Goal: Check status: Check status

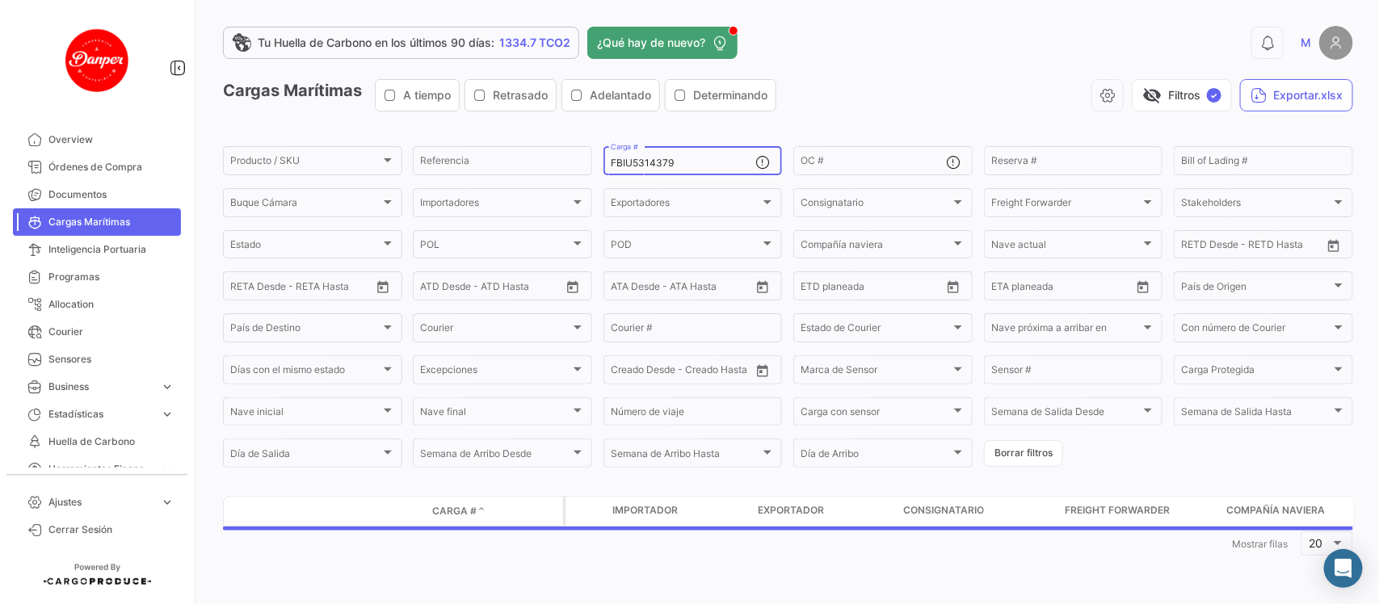
click at [693, 158] on div "FBIU5314379 Carga #" at bounding box center [683, 160] width 145 height 32
drag, startPoint x: 693, startPoint y: 158, endPoint x: 540, endPoint y: 142, distance: 154.3
click at [540, 142] on app-list-header "Cargas Marítimas A tiempo Retrasado Adelantado Determinando visibility_off Filt…" at bounding box center [788, 274] width 1130 height 391
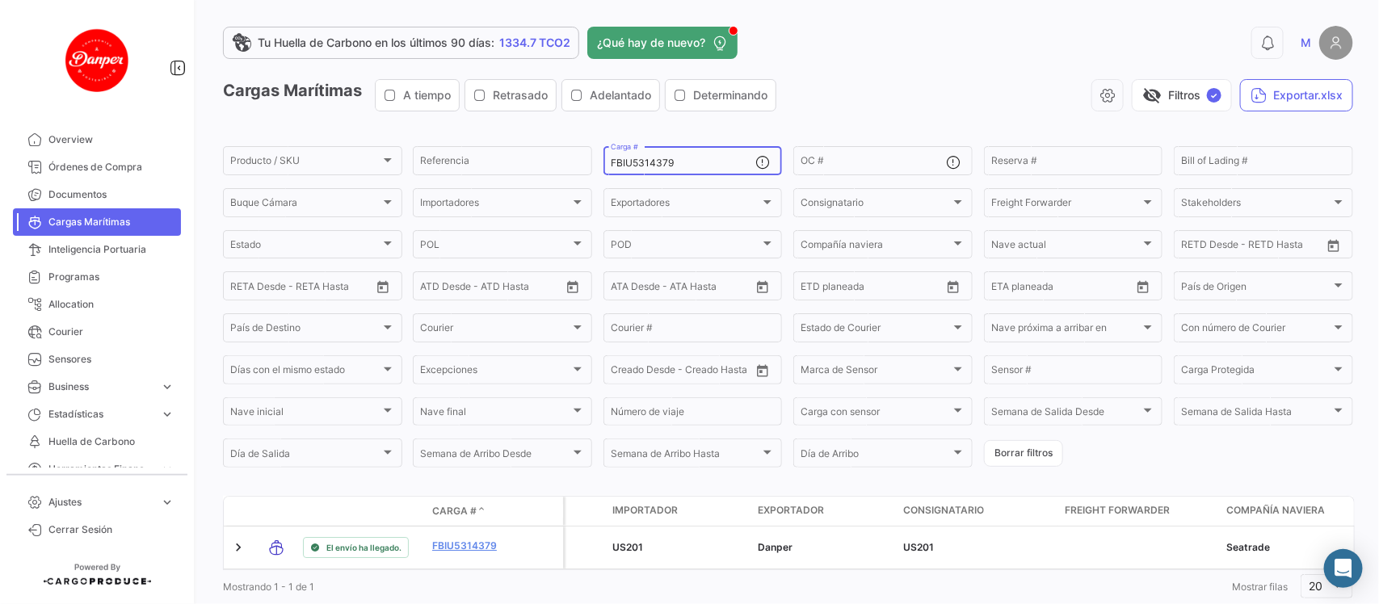
paste input "643857"
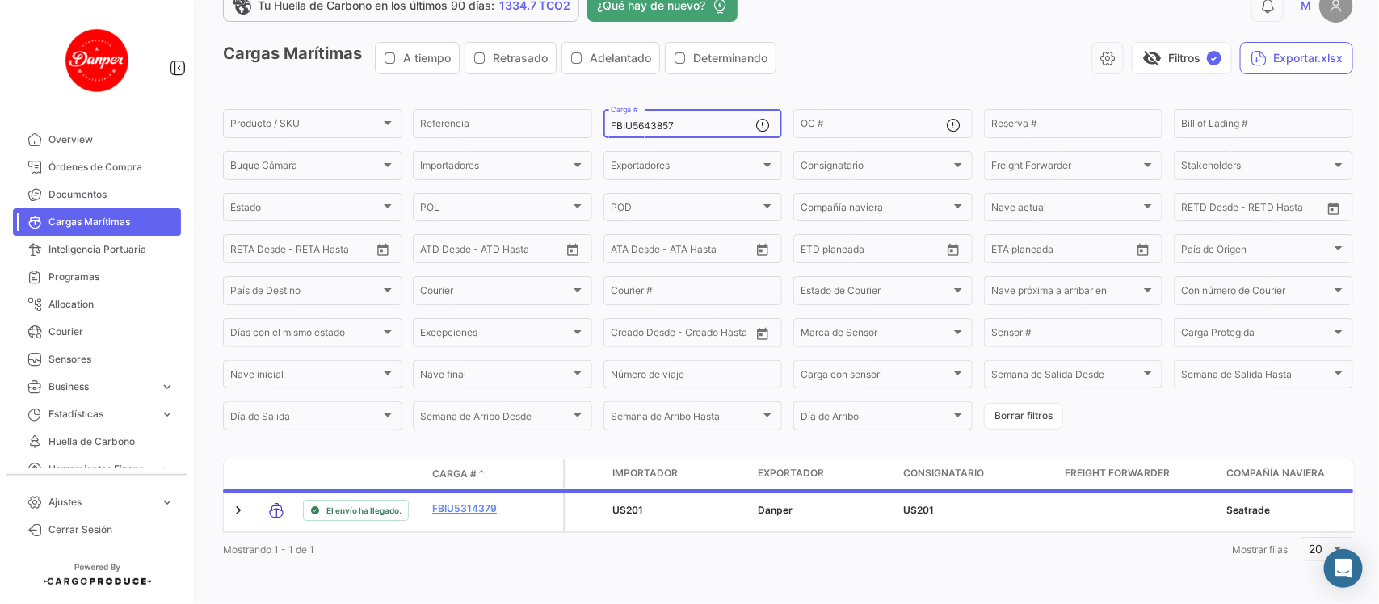
scroll to position [49, 0]
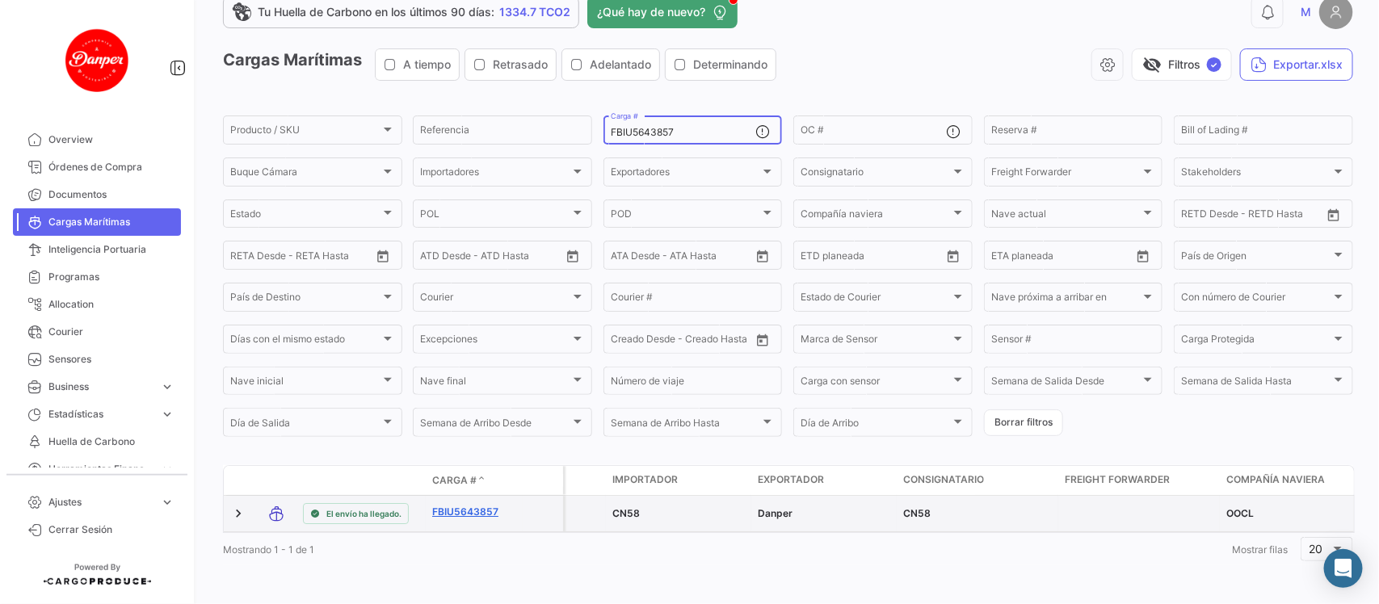
type input "FBIU5643857"
click at [460, 505] on link "FBIU5643857" at bounding box center [474, 512] width 84 height 15
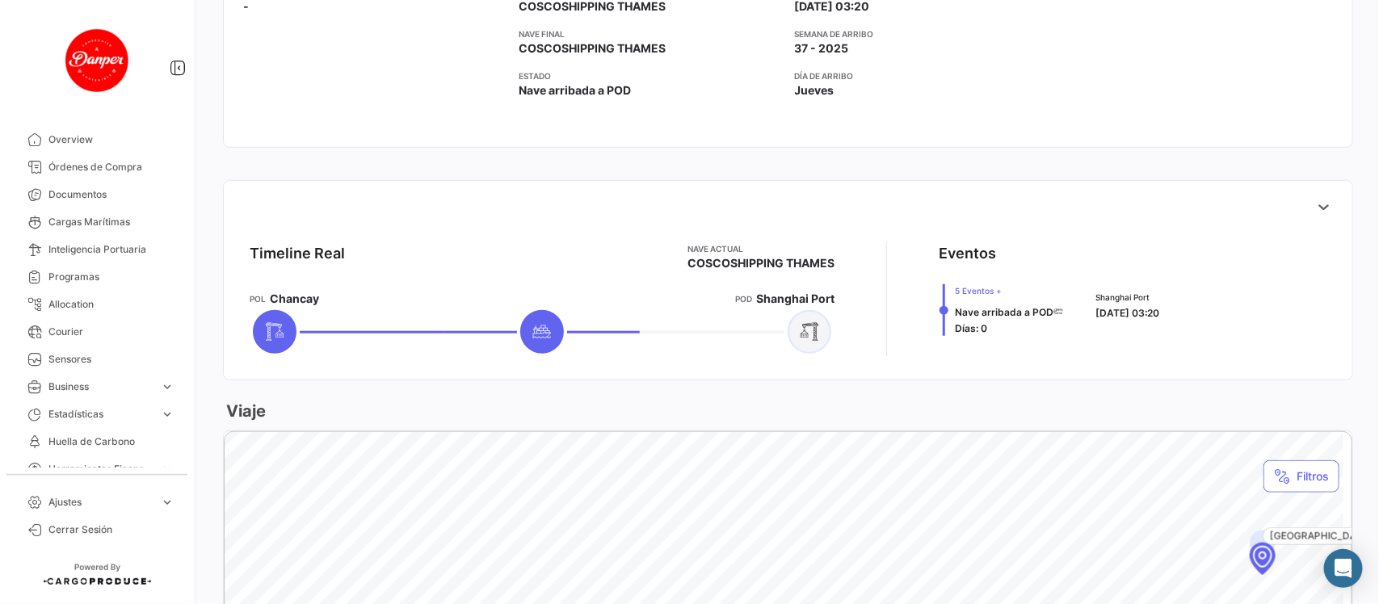
scroll to position [485, 0]
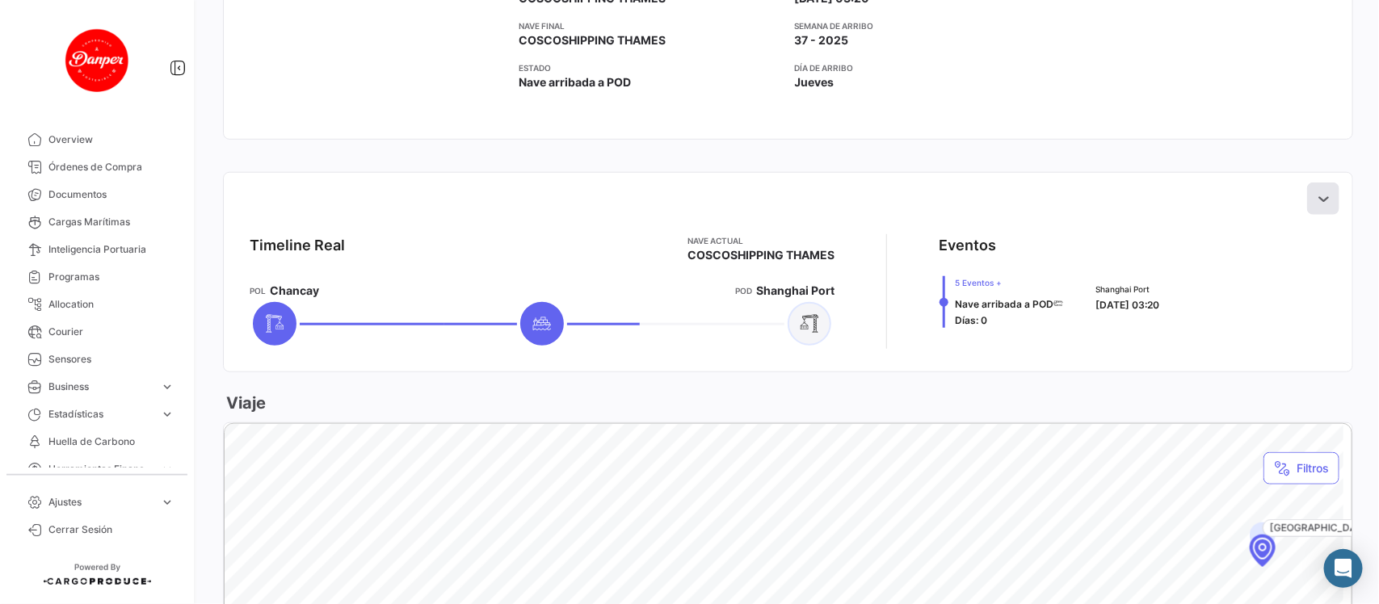
click at [1315, 203] on icon at bounding box center [1323, 199] width 16 height 16
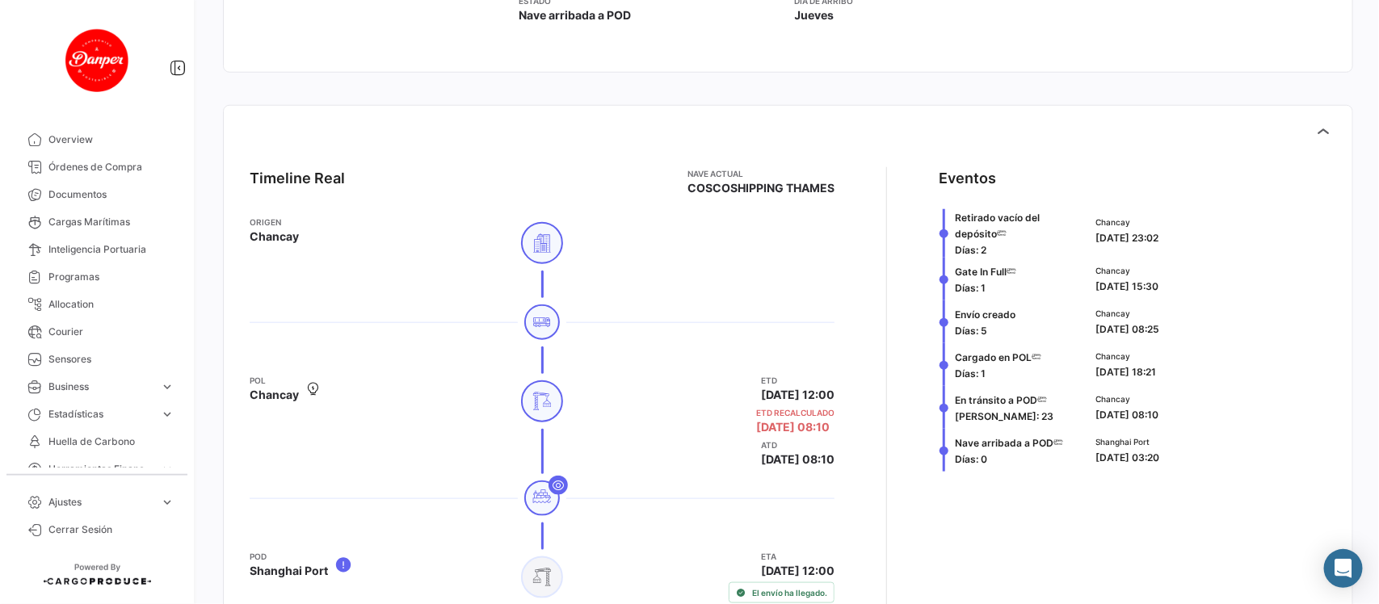
scroll to position [607, 0]
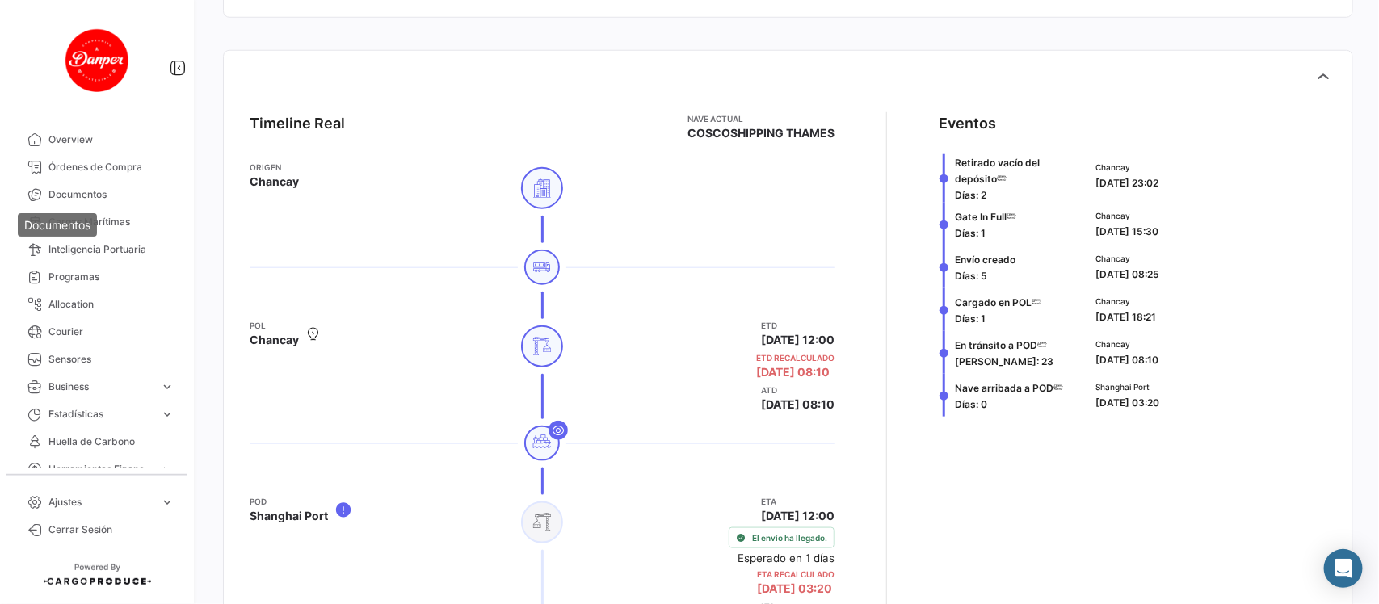
click at [54, 212] on mat-tooltip-component "Documentos" at bounding box center [57, 225] width 102 height 46
click at [136, 225] on span "Cargas Marítimas" at bounding box center [111, 222] width 126 height 15
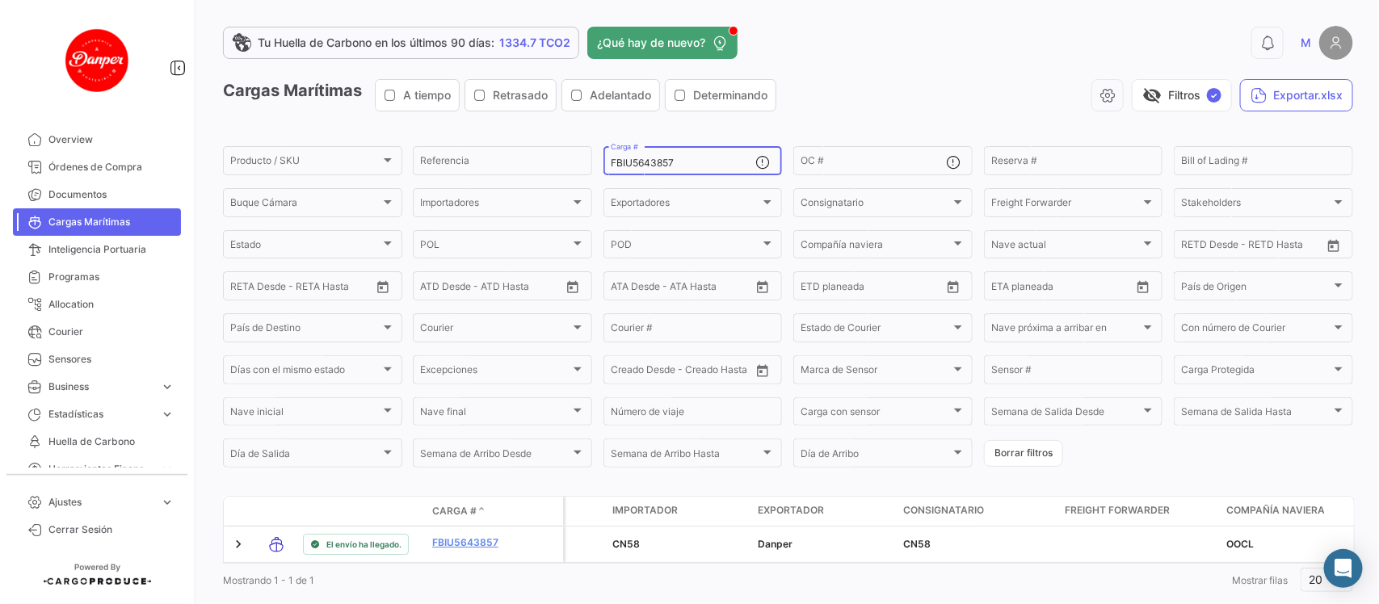
drag, startPoint x: 704, startPoint y: 159, endPoint x: 454, endPoint y: 127, distance: 252.5
click at [454, 127] on app-list-header "Cargas Marítimas A tiempo Retrasado Adelantado Determinando visibility_off Filt…" at bounding box center [788, 274] width 1130 height 391
paste input "158595"
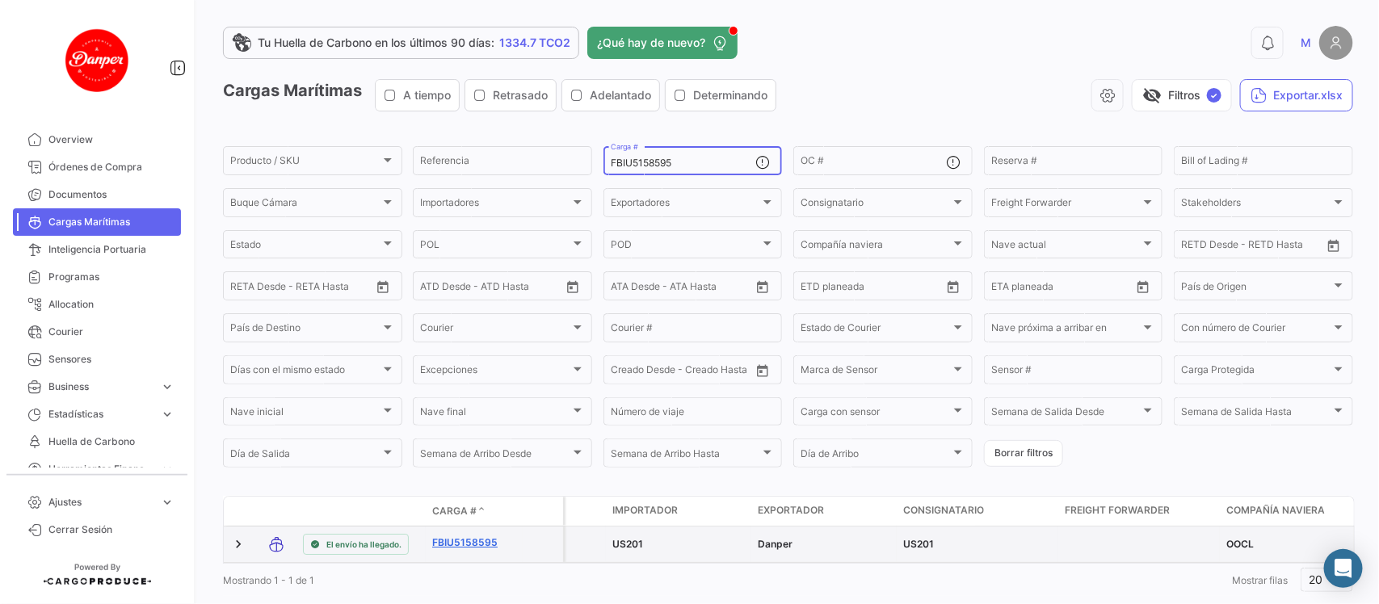
type input "FBIU5158595"
click at [450, 545] on link "FBIU5158595" at bounding box center [474, 543] width 84 height 15
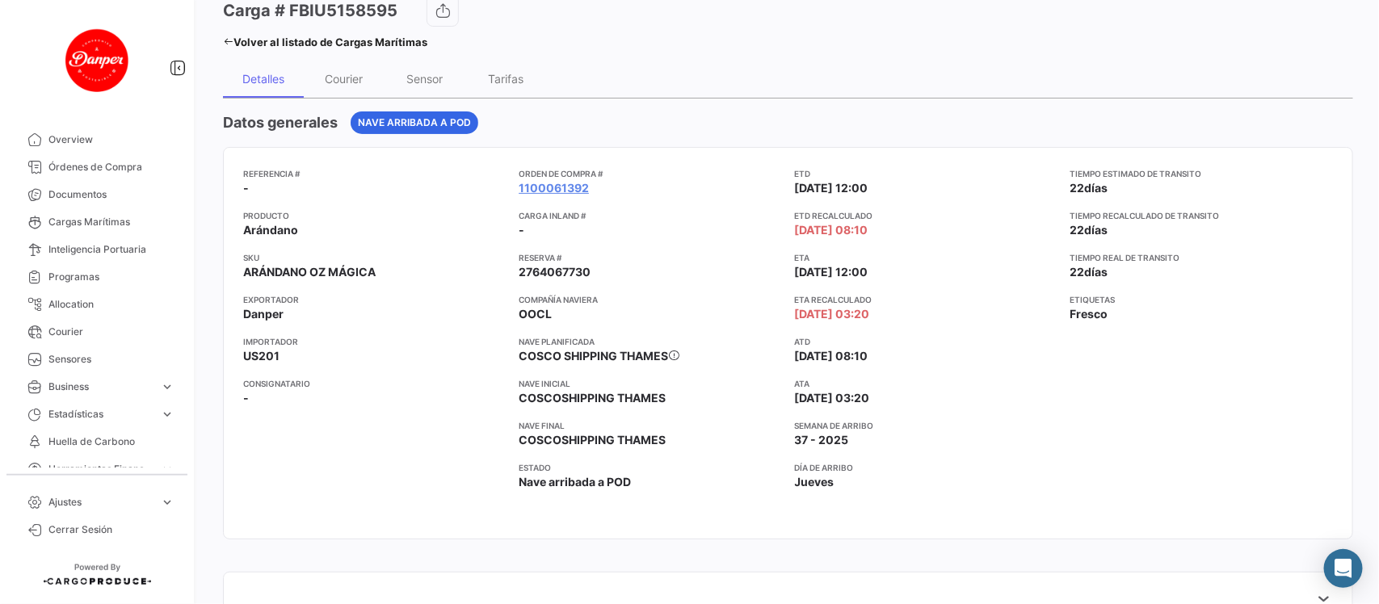
scroll to position [58, 0]
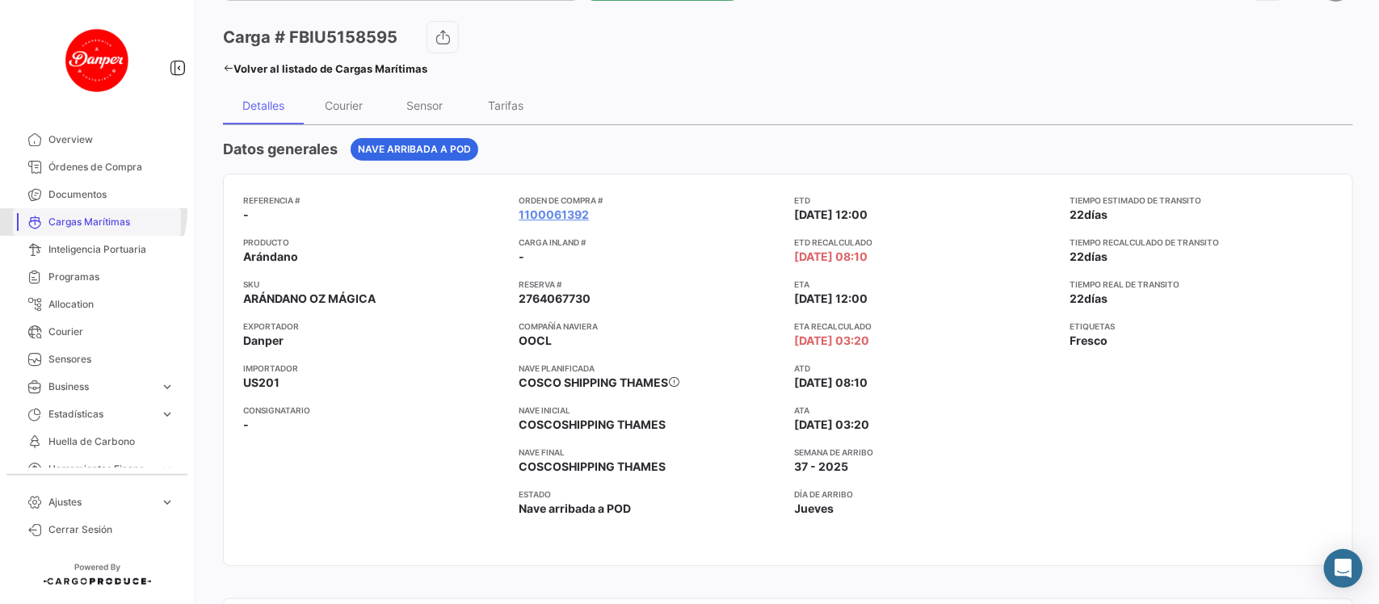
click at [90, 211] on link "Cargas Marítimas" at bounding box center [97, 221] width 168 height 27
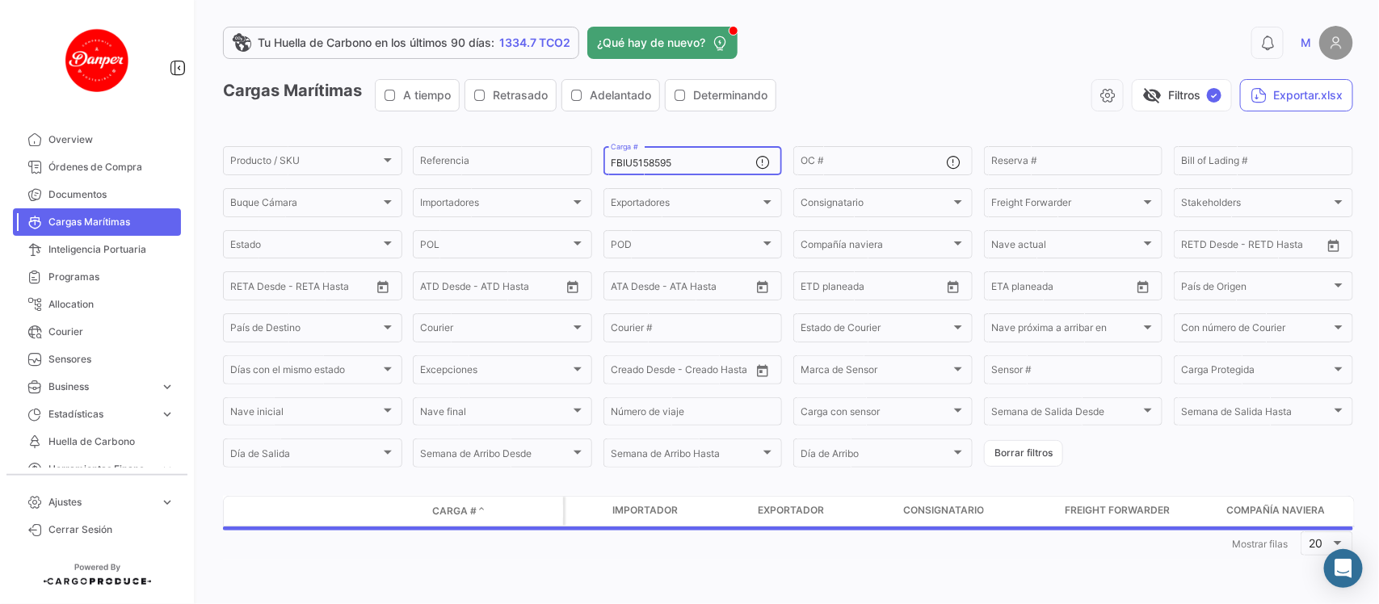
drag, startPoint x: 723, startPoint y: 163, endPoint x: 364, endPoint y: 134, distance: 360.7
click at [364, 134] on app-list-header "Cargas Marítimas A tiempo Retrasado Adelantado Determinando visibility_off Filt…" at bounding box center [788, 274] width 1130 height 391
paste input "CAAU4078644"
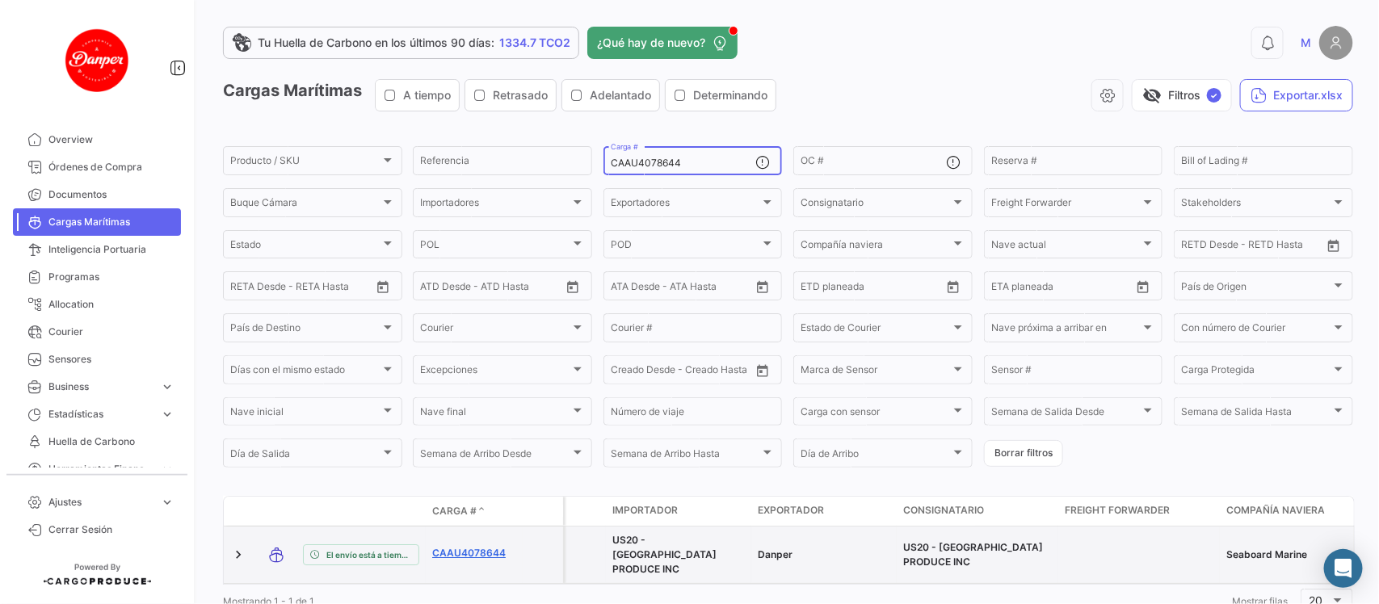
type input "CAAU4078644"
click at [442, 546] on link "CAAU4078644" at bounding box center [474, 553] width 84 height 15
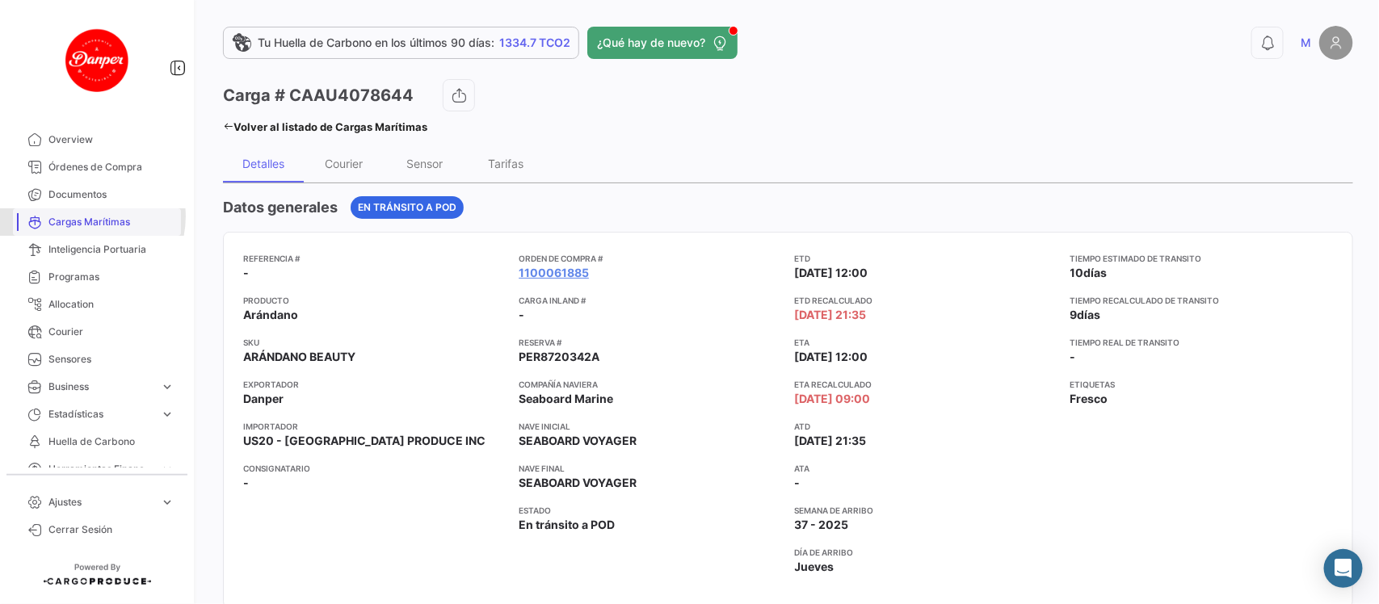
click at [87, 217] on span "Cargas Marítimas" at bounding box center [111, 222] width 126 height 15
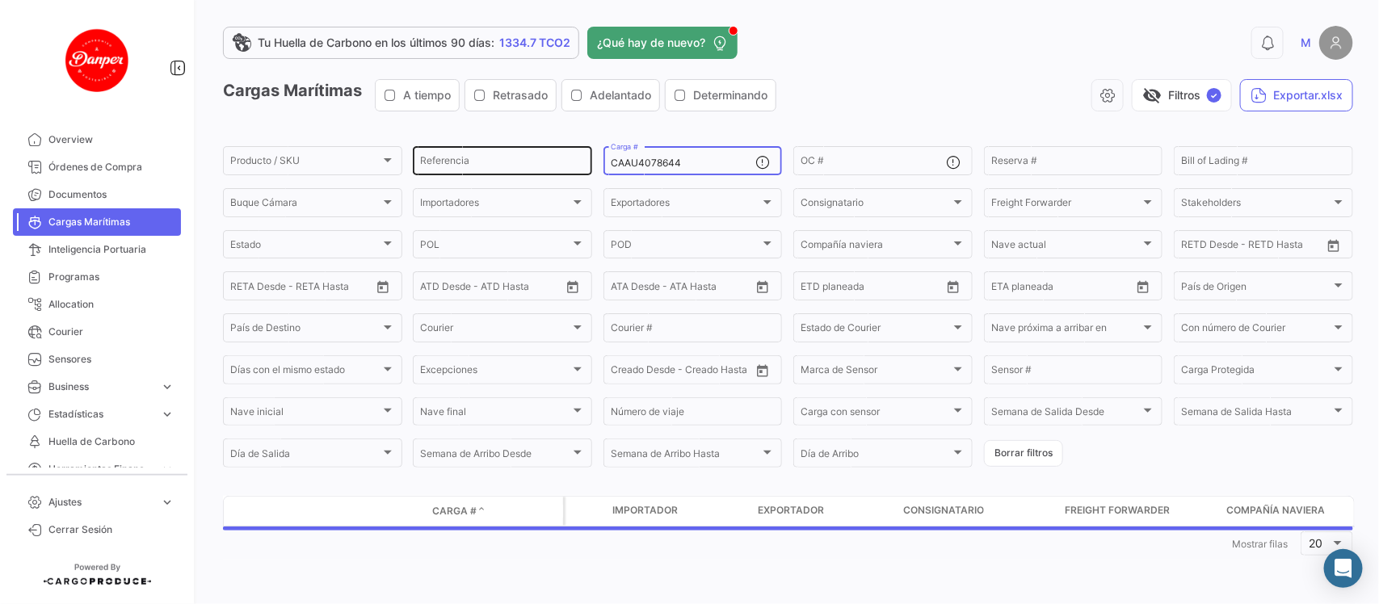
drag, startPoint x: 703, startPoint y: 158, endPoint x: 435, endPoint y: 158, distance: 268.2
click at [0, 0] on div "Producto / SKU Producto / SKU Referencia CAAU4078644 Carga # OC # Reserva # Bil…" at bounding box center [0, 0] width 0 height 0
paste input "TXGU9030447"
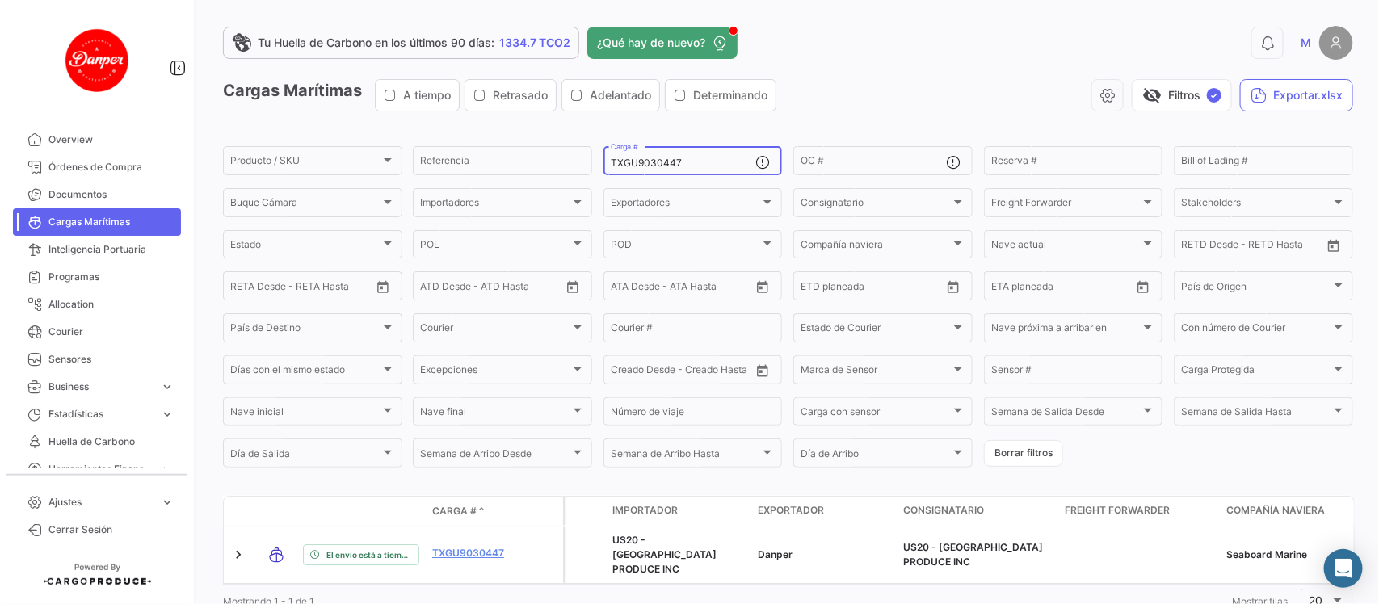
scroll to position [53, 0]
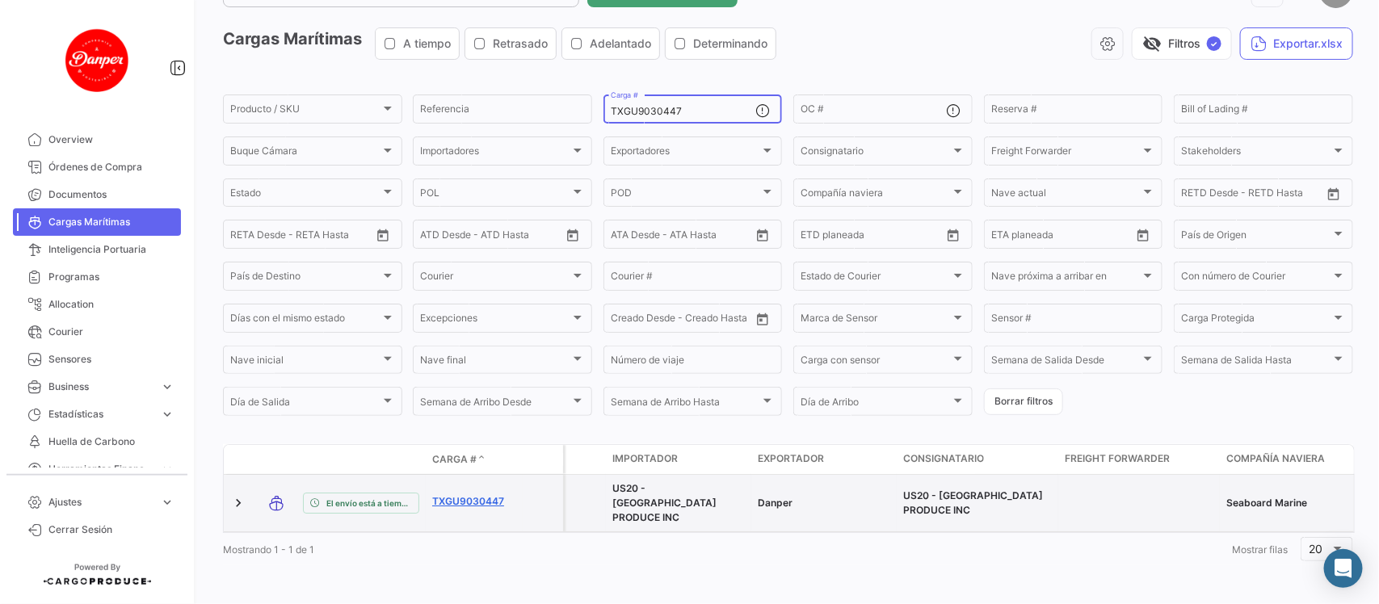
type input "TXGU9030447"
click at [486, 494] on link "TXGU9030447" at bounding box center [474, 501] width 84 height 15
